Goal: Task Accomplishment & Management: Complete application form

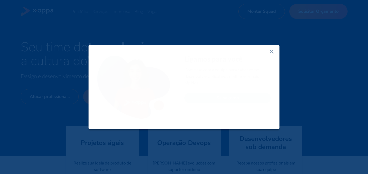
click at [271, 53] on icon at bounding box center [271, 51] width 7 height 7
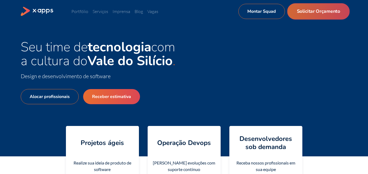
click at [318, 11] on link "Solicitar Orçamento" at bounding box center [318, 11] width 62 height 16
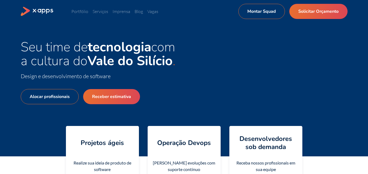
select select "BR"
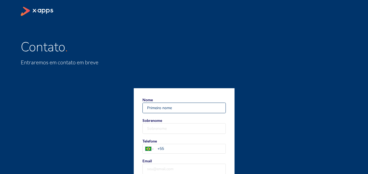
click at [197, 107] on input "Nome" at bounding box center [184, 108] width 83 height 10
type input "[PERSON_NAME]"
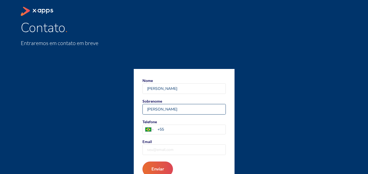
scroll to position [35, 0]
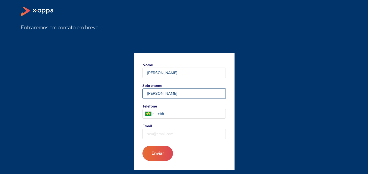
type input "[PERSON_NAME]"
click at [193, 121] on form "Nome [PERSON_NAME] Sobrenome [PERSON_NAME] Telefone [GEOGRAPHIC_DATA] [GEOGRAPH…" at bounding box center [184, 111] width 101 height 117
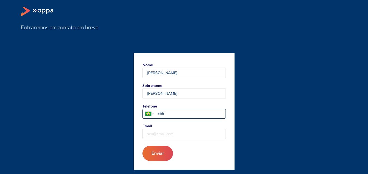
click at [206, 116] on input "+55" at bounding box center [191, 114] width 68 height 6
type input "[PHONE_NUMBER]"
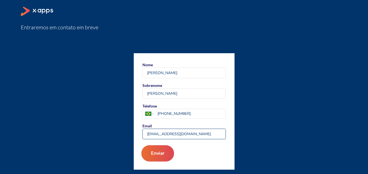
type input "[EMAIL_ADDRESS][DOMAIN_NAME]"
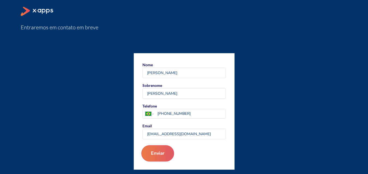
click at [168, 152] on button "Enviar" at bounding box center [157, 154] width 33 height 16
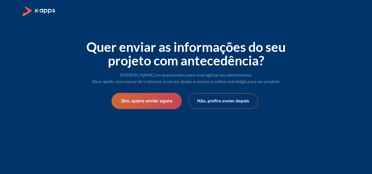
click at [162, 100] on button "Sim, quero enviar agora" at bounding box center [146, 101] width 70 height 16
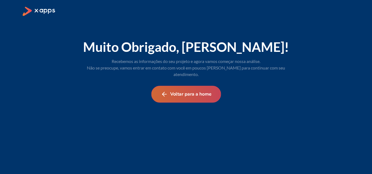
click at [178, 87] on button "Voltar para a home" at bounding box center [186, 94] width 70 height 17
